Goal: Register for event/course: Sign up to attend an event or enroll in a course

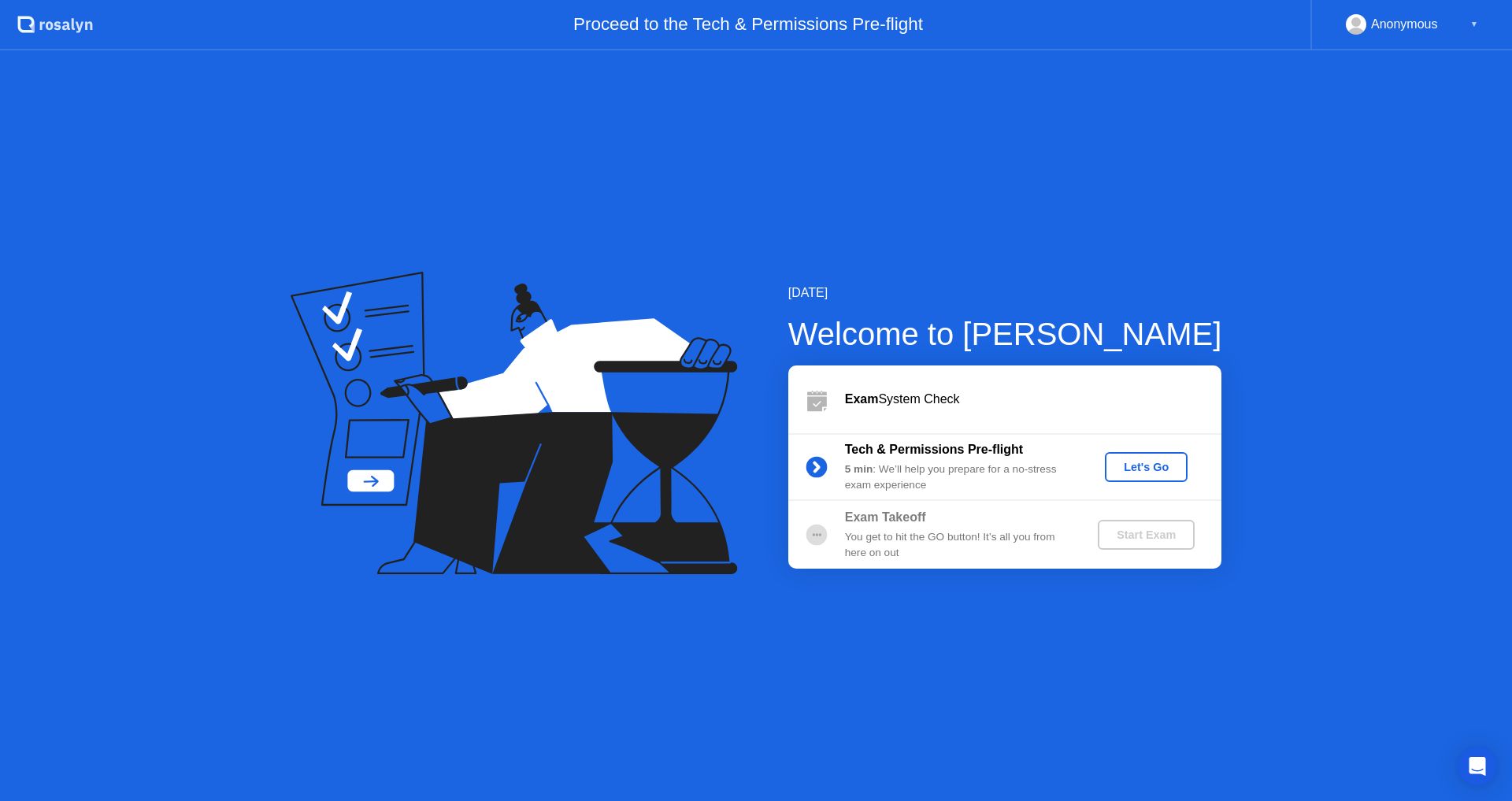
click at [1148, 461] on div "Let's Go" at bounding box center [1146, 467] width 70 height 13
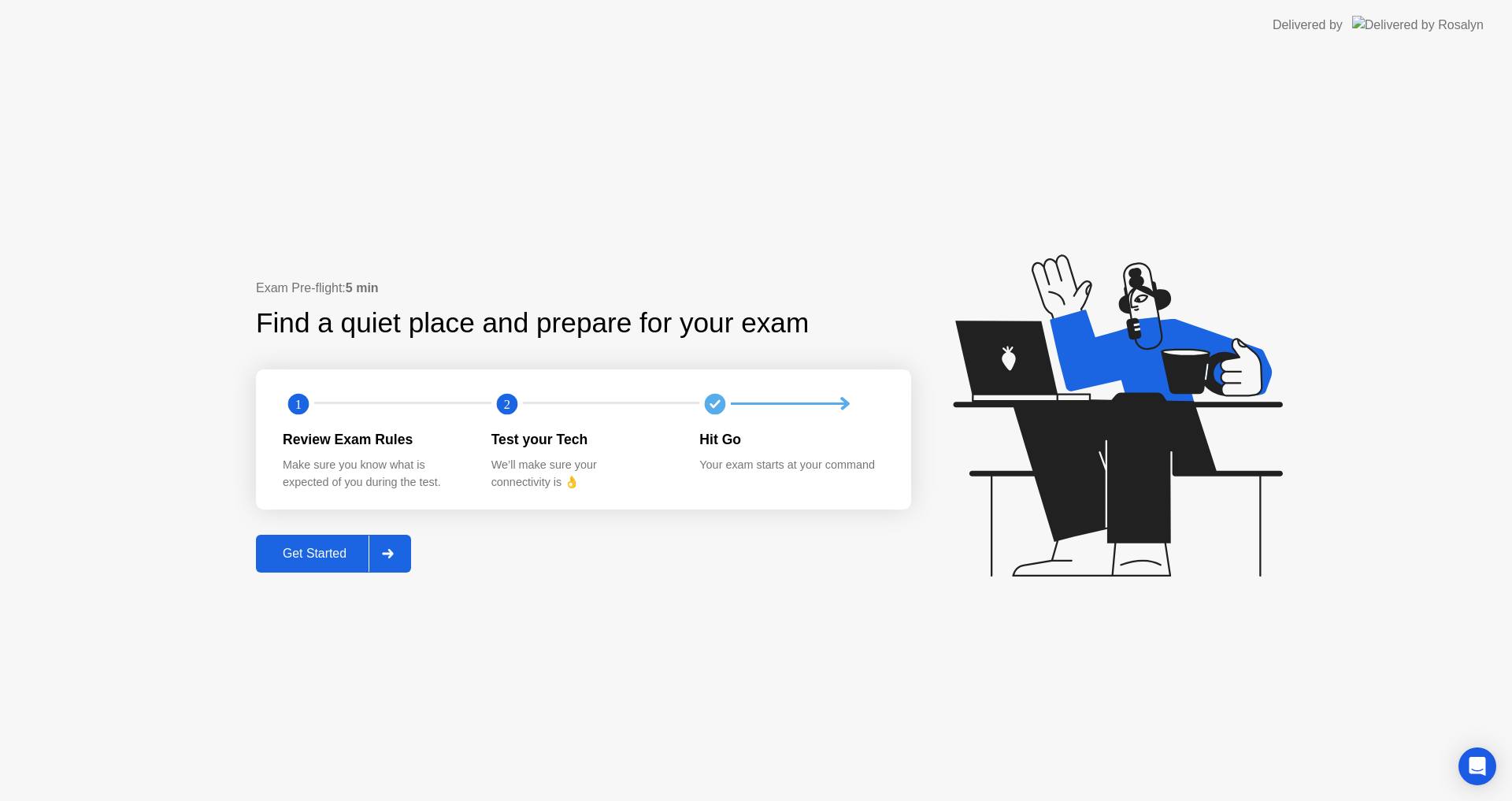
click at [350, 554] on div "Get Started" at bounding box center [314, 553] width 108 height 14
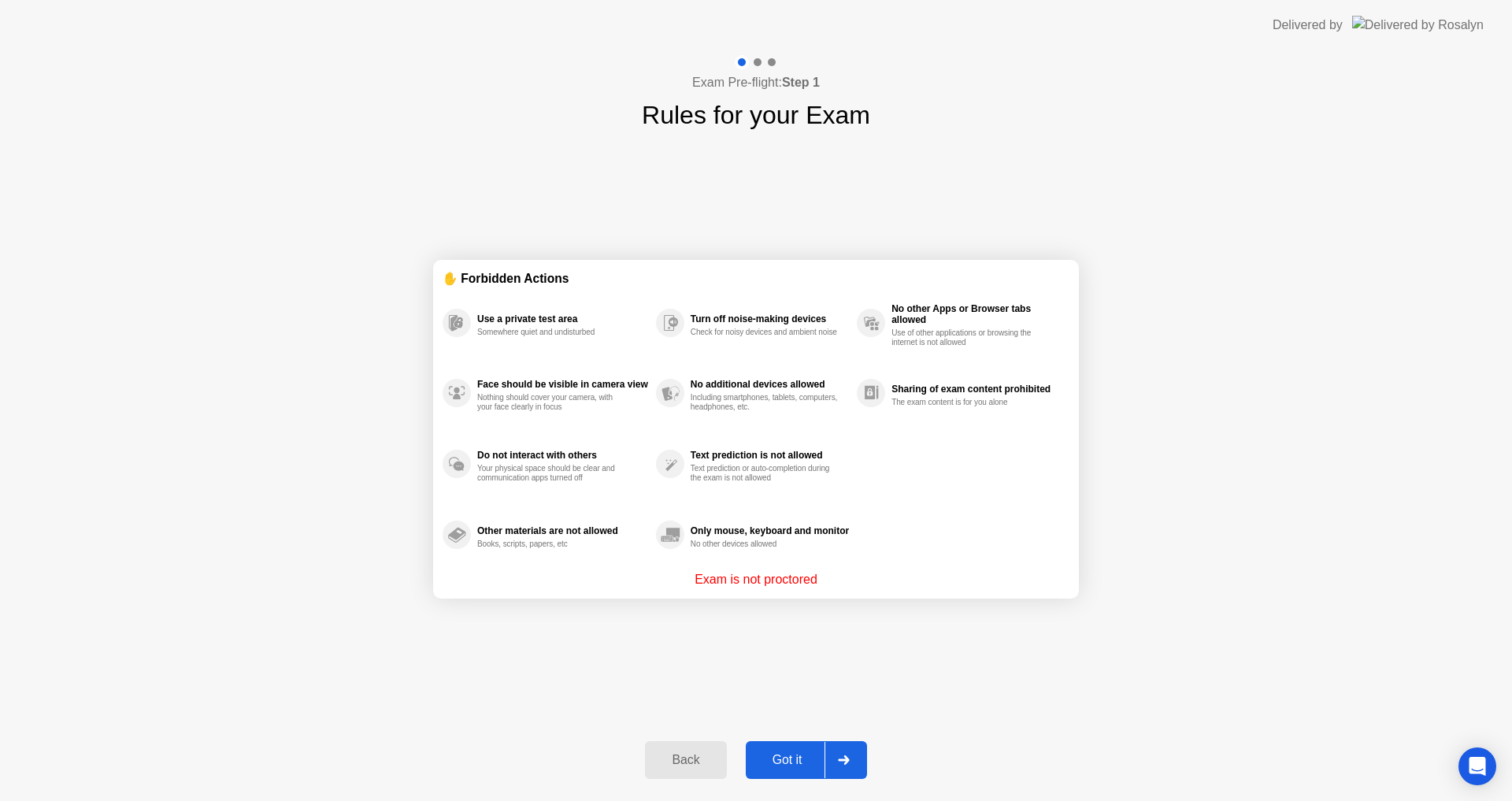
click at [784, 757] on div "Got it" at bounding box center [787, 760] width 74 height 14
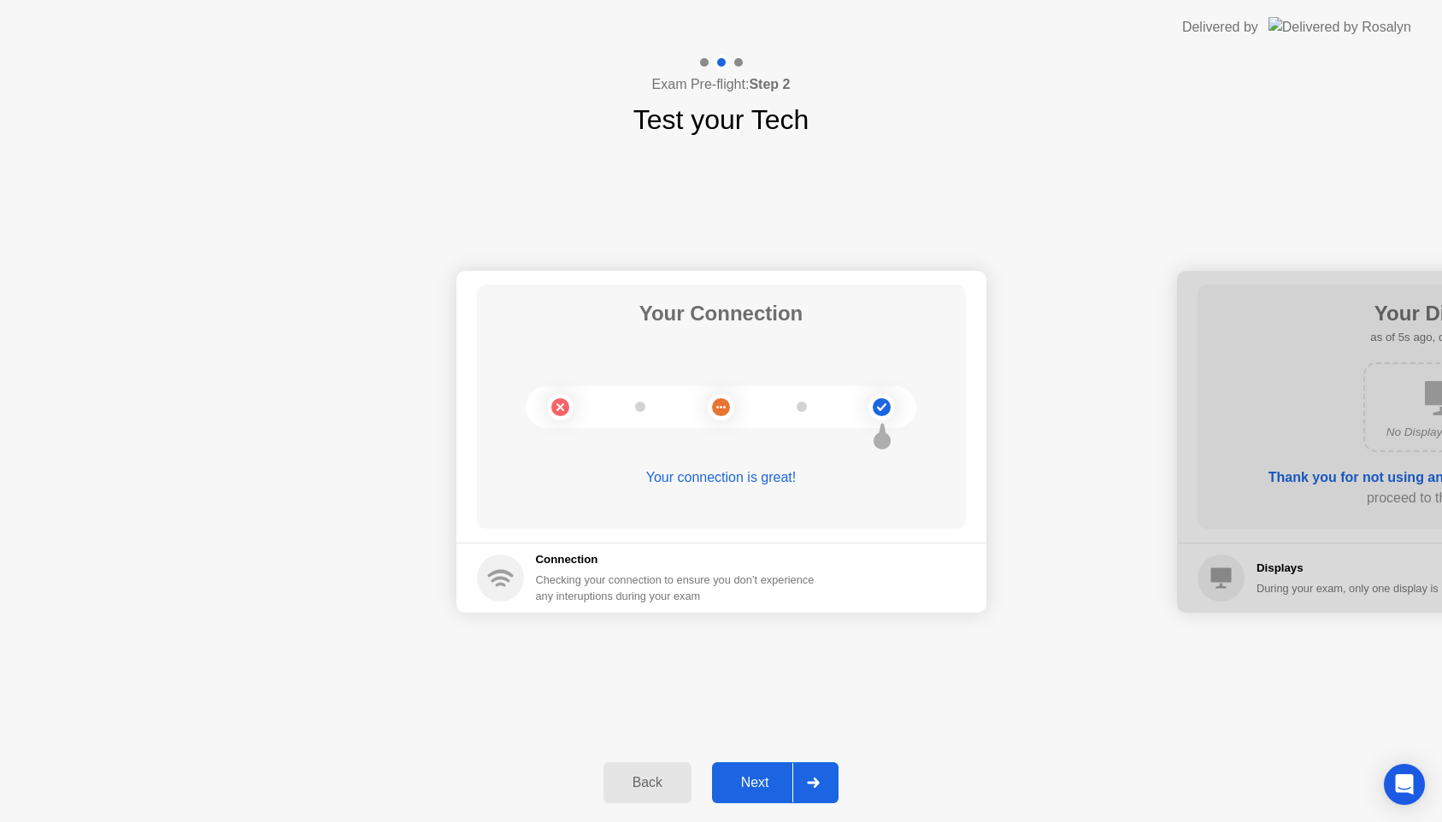
drag, startPoint x: 1045, startPoint y: 85, endPoint x: 744, endPoint y: 18, distance: 308.3
click at [723, 28] on app-layout-with-logo "Delivered by Exam Pre-flight: Step 2 Test your Tech Your Connection Your connec…" at bounding box center [721, 411] width 1442 height 822
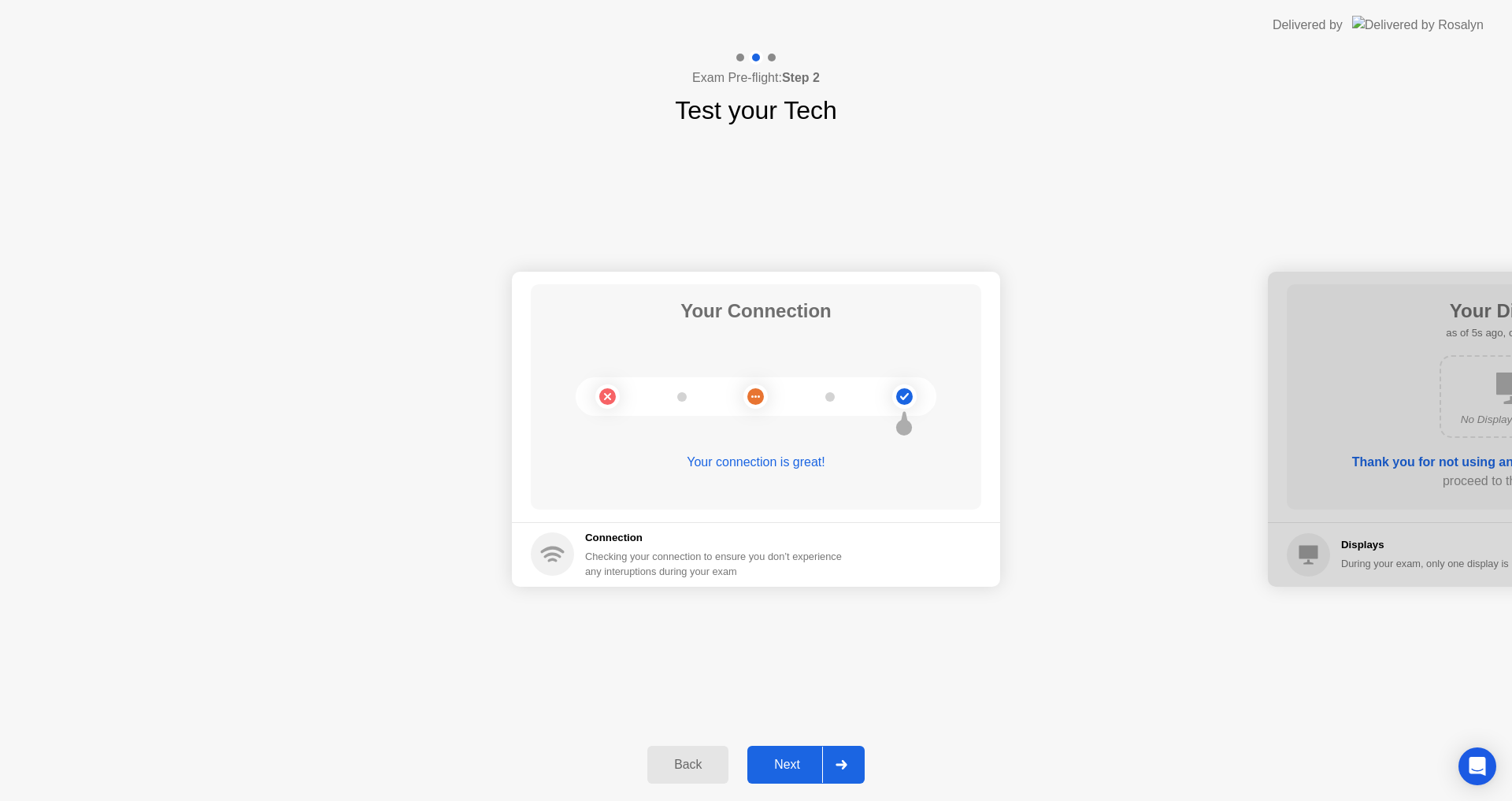
click at [805, 764] on div "Next" at bounding box center [787, 764] width 70 height 14
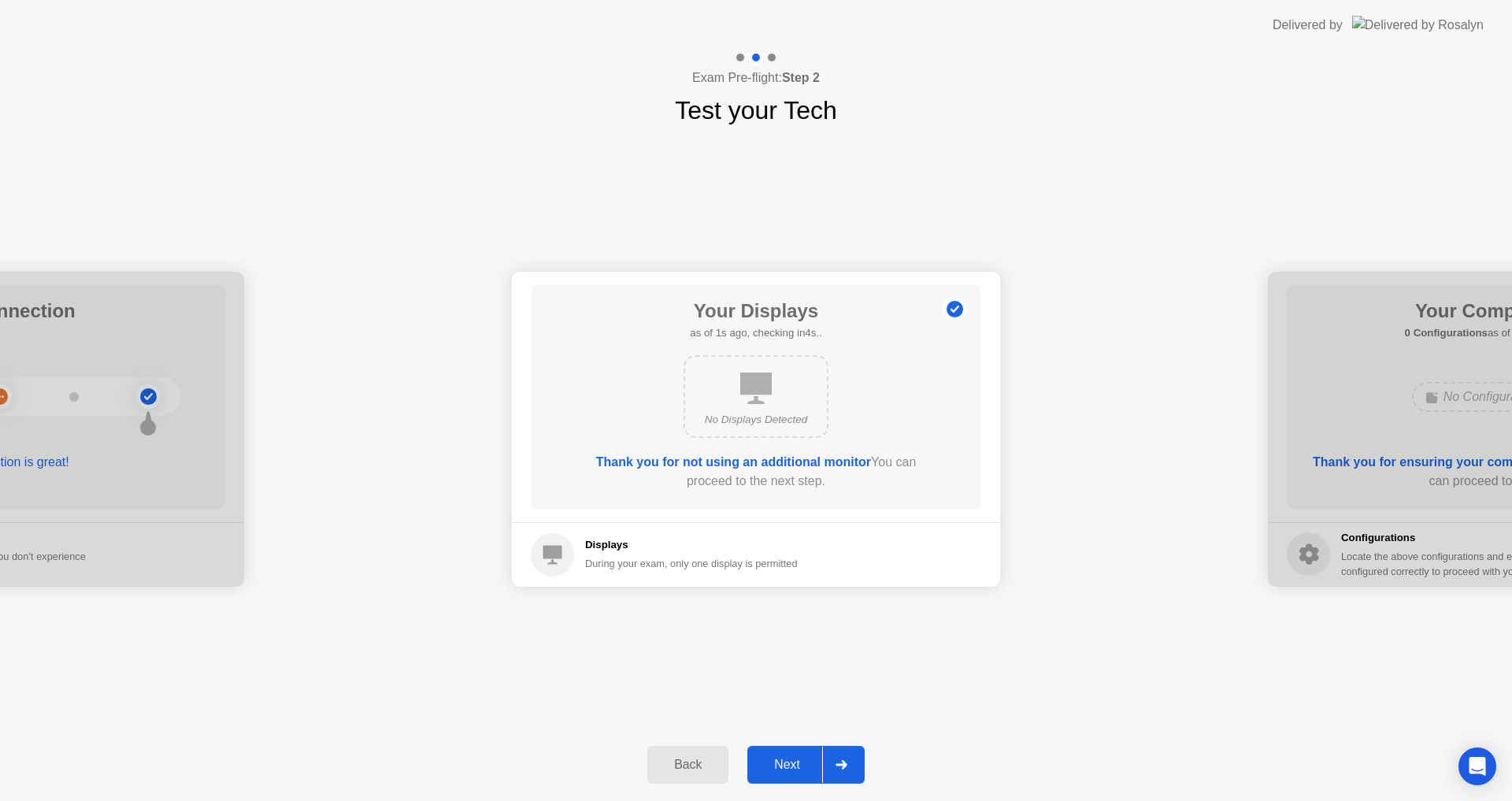
click at [779, 760] on div "Next" at bounding box center [787, 764] width 70 height 14
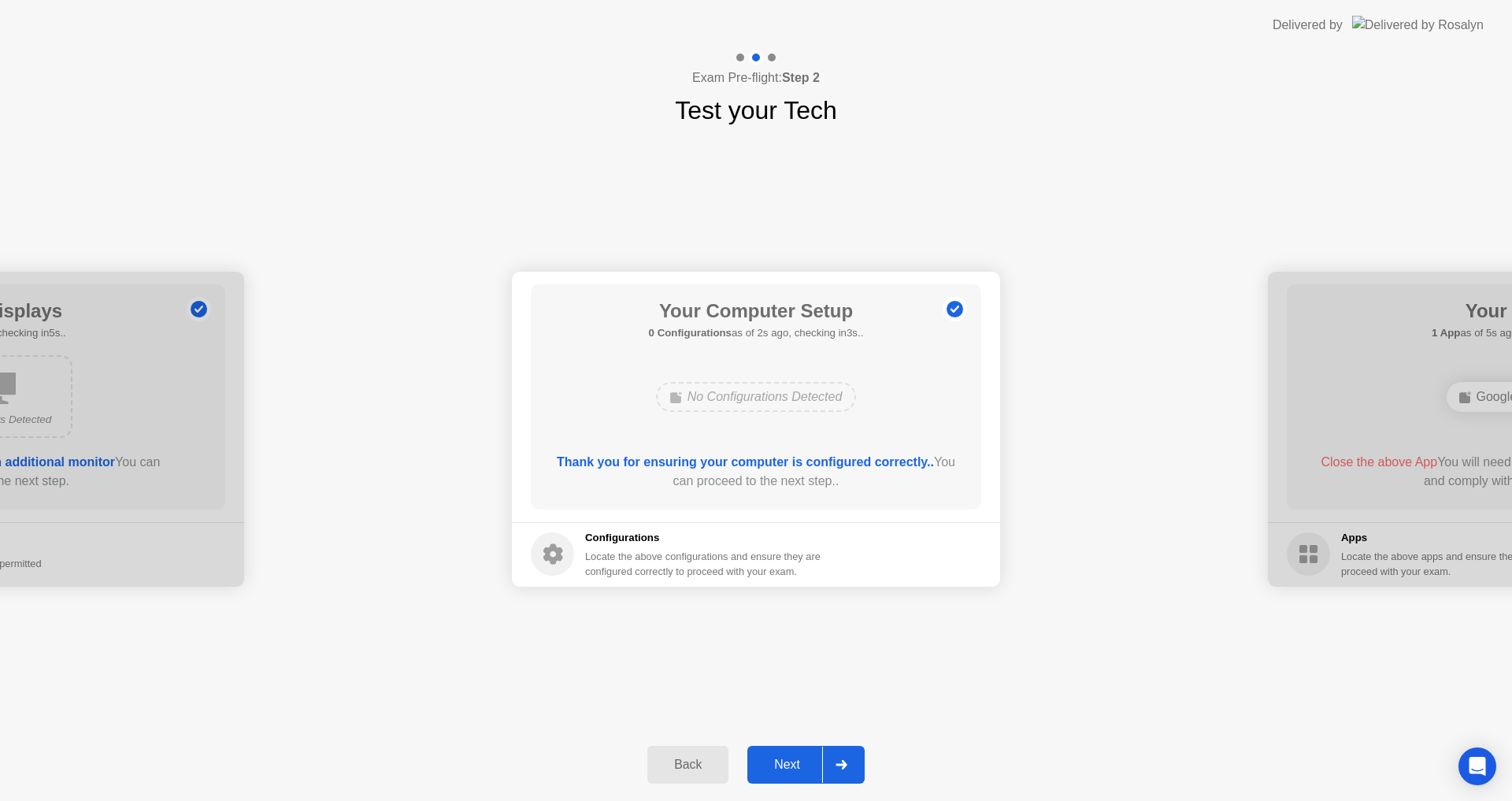
click at [779, 760] on div "Next" at bounding box center [787, 764] width 70 height 14
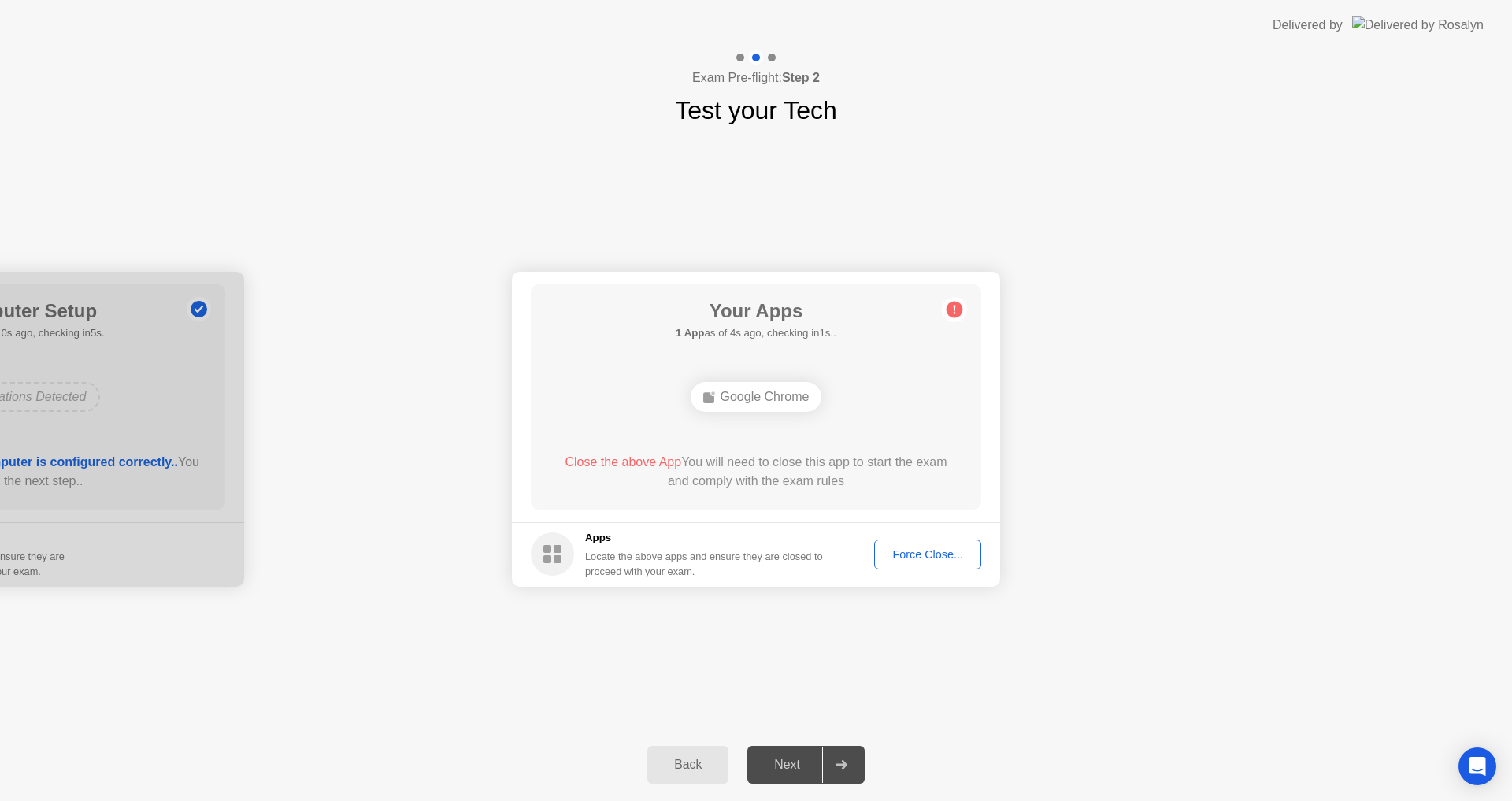
click at [767, 396] on div "Google Chrome" at bounding box center [756, 396] width 132 height 29
click at [754, 392] on div "Google Chrome" at bounding box center [756, 396] width 132 height 29
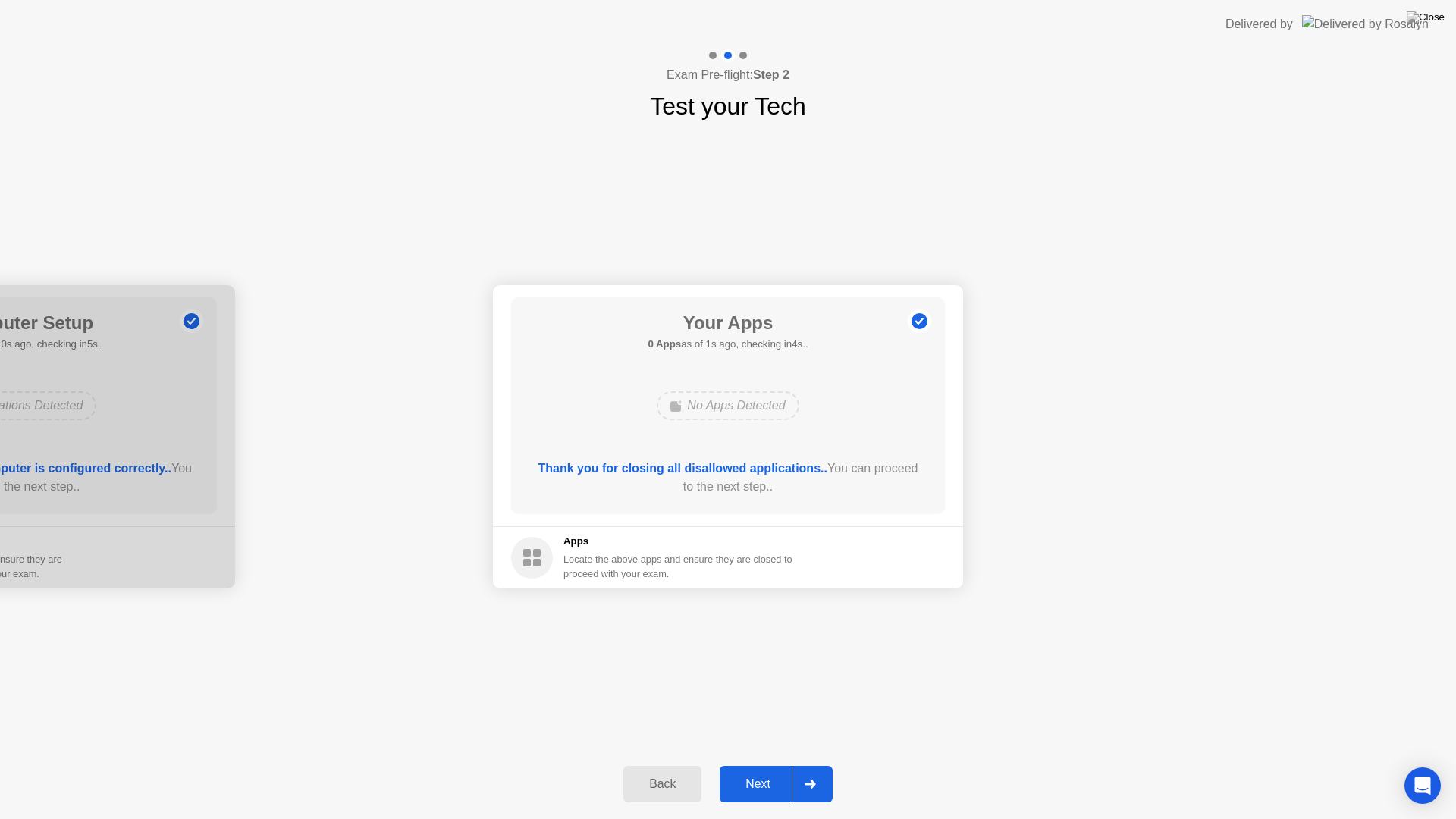
click at [766, 770] on button "Next" at bounding box center [775, 784] width 113 height 36
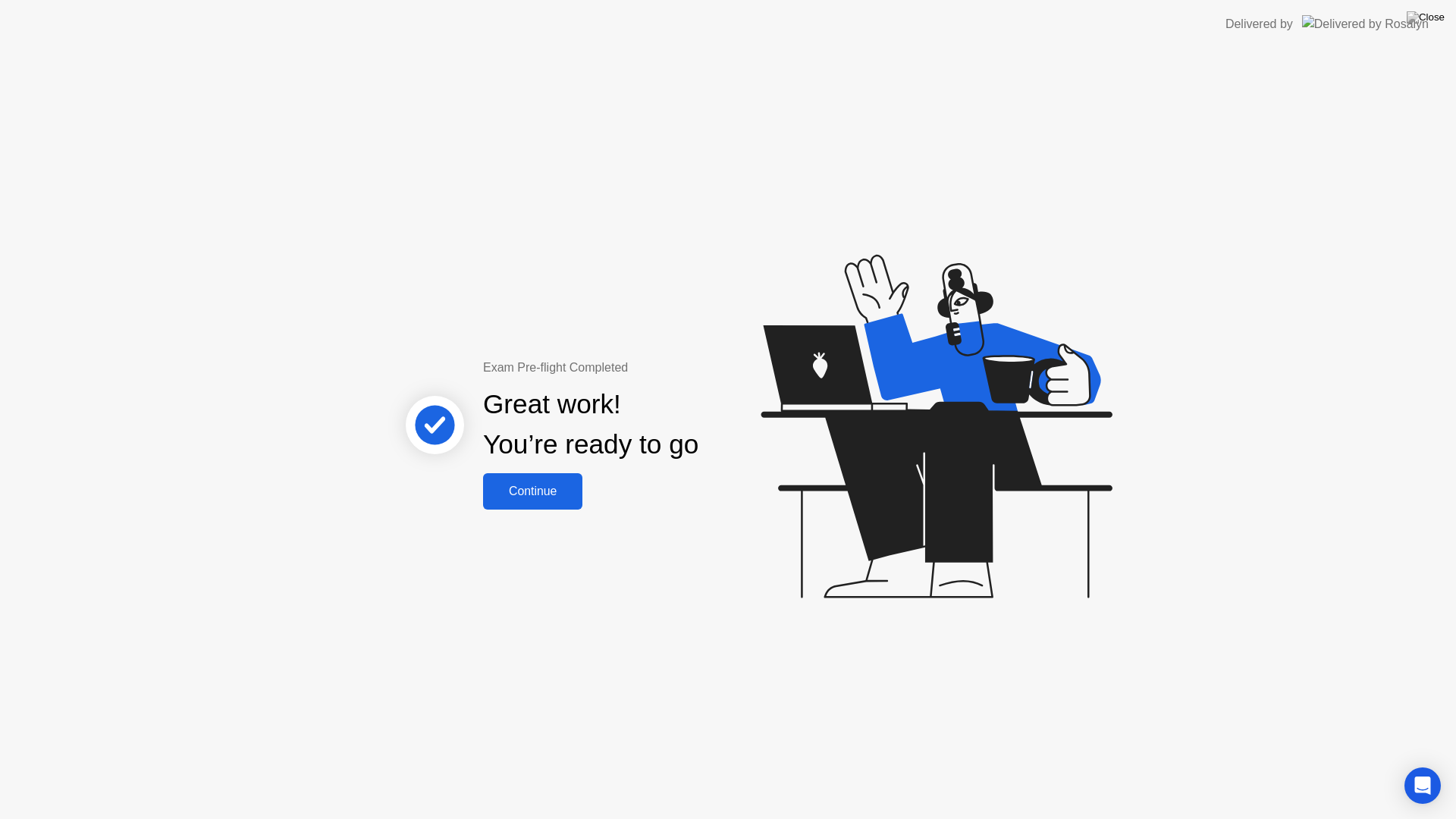
click at [539, 492] on div "Continue" at bounding box center [533, 491] width 91 height 13
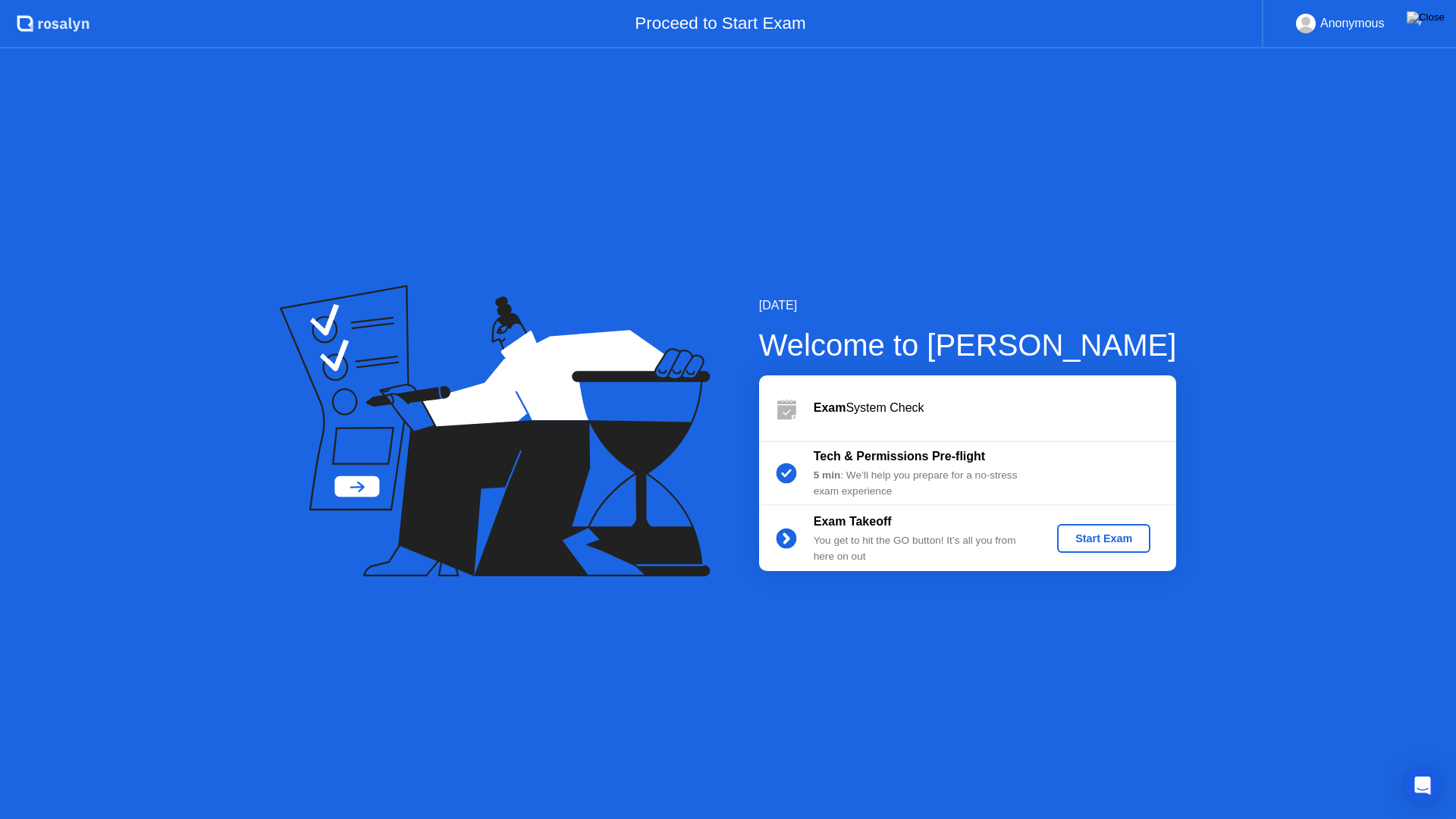
click at [1080, 532] on div "Start Exam" at bounding box center [1103, 539] width 81 height 12
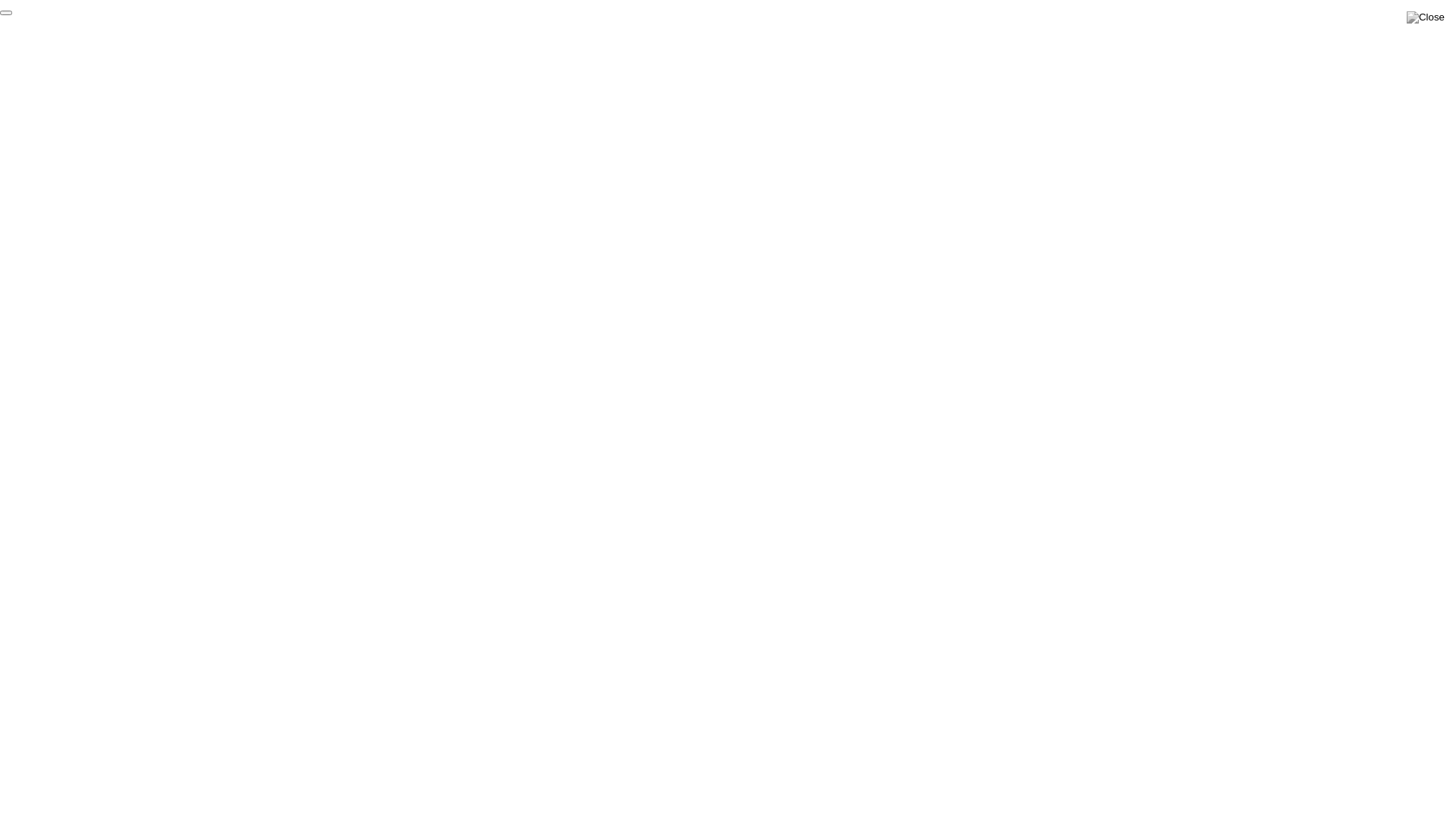
click div "End Proctoring Session"
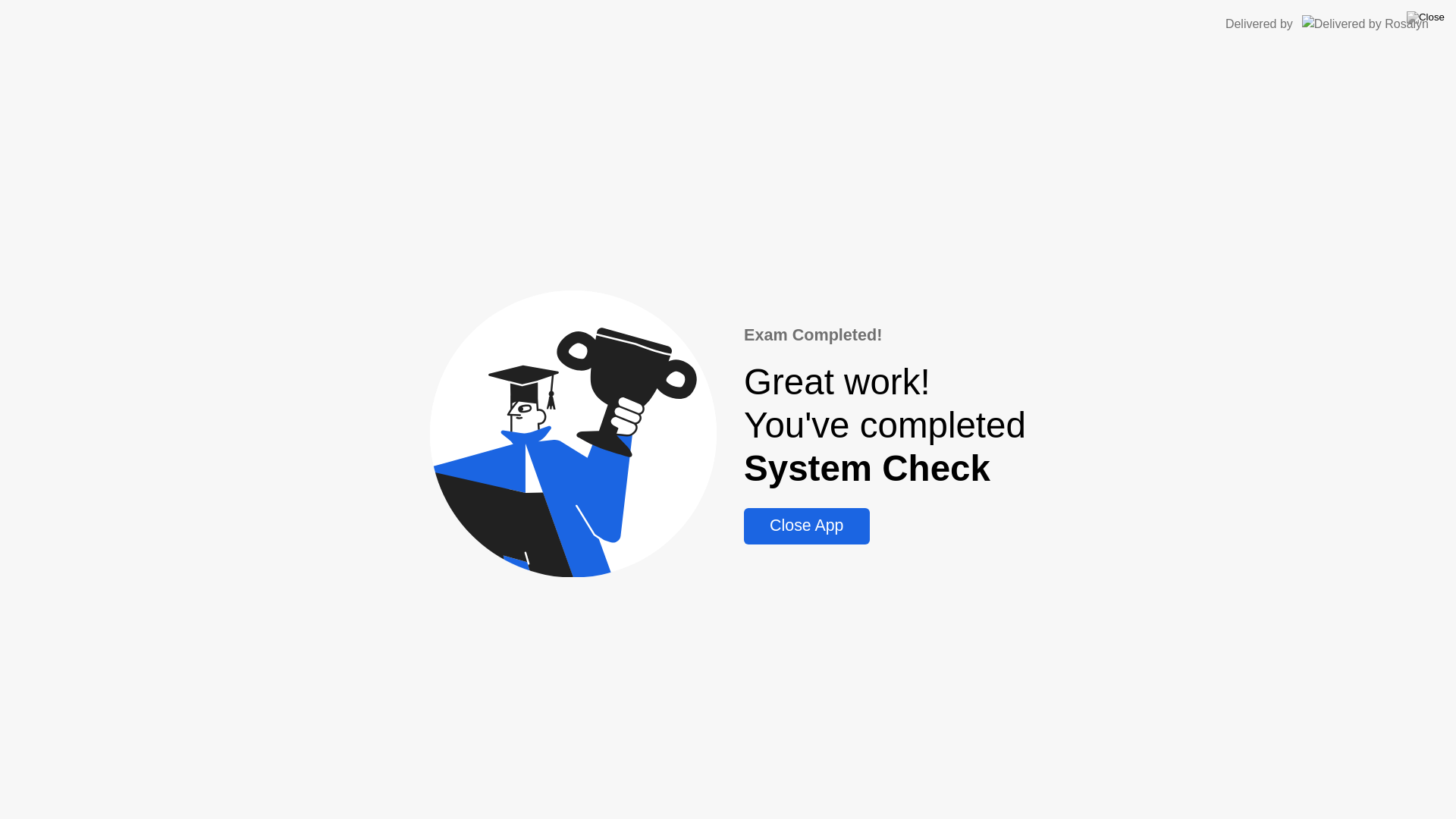
click at [770, 534] on div "Close App" at bounding box center [806, 525] width 116 height 19
